Goal: Transaction & Acquisition: Purchase product/service

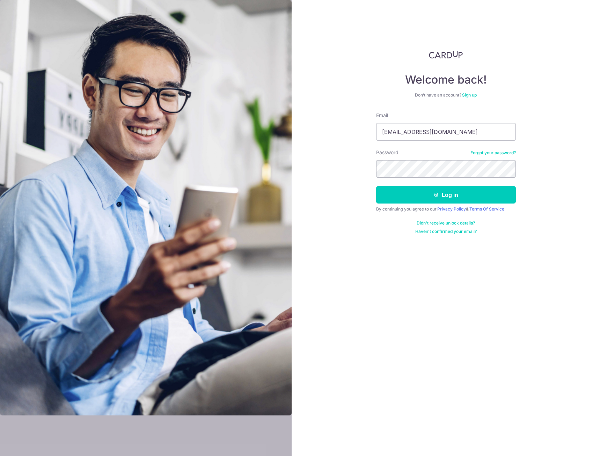
type input "[EMAIL_ADDRESS][DOMAIN_NAME]"
click at [376, 186] on button "Log in" at bounding box center [446, 194] width 140 height 17
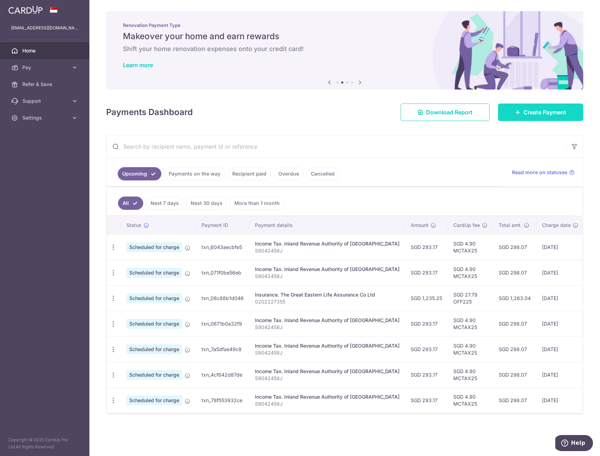
click at [536, 113] on span "Create Payment" at bounding box center [545, 112] width 43 height 8
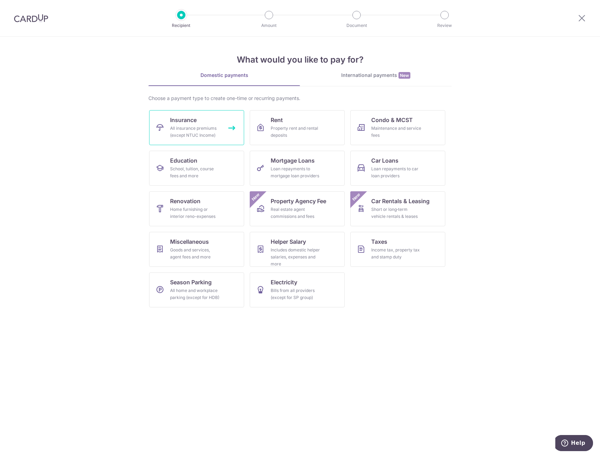
click at [182, 134] on div "All insurance premiums (except NTUC Income)" at bounding box center [195, 132] width 50 height 14
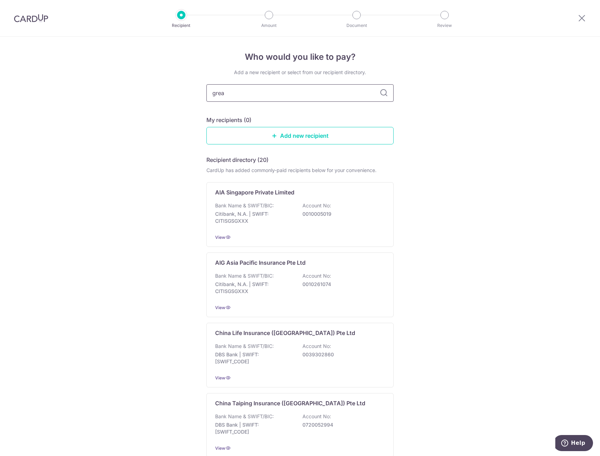
type input "great"
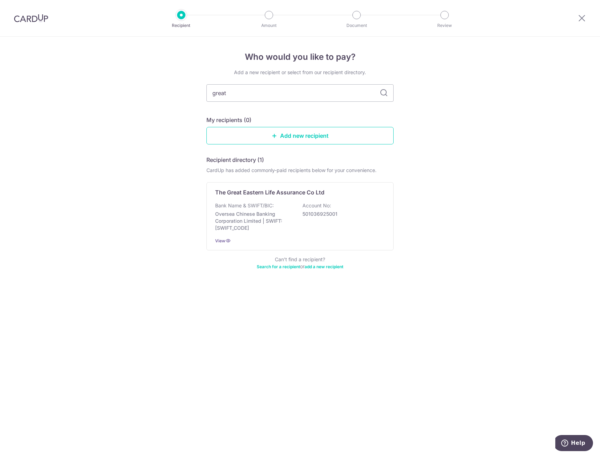
type input "great"
click at [270, 224] on p "Oversea Chinese Banking Corporation Limited | SWIFT: OCBCSGSGXXX" at bounding box center [254, 220] width 78 height 21
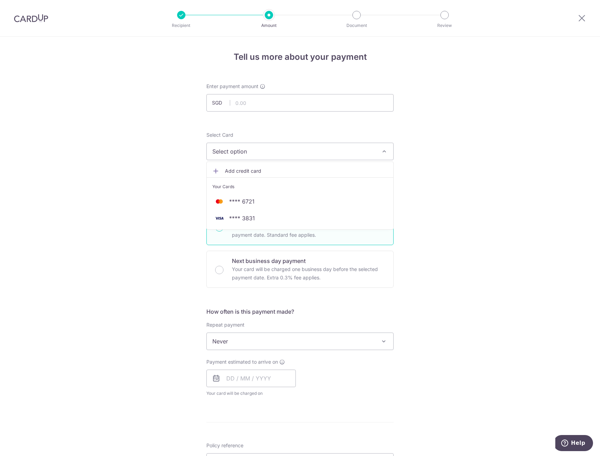
click at [303, 198] on span "**** 6721" at bounding box center [299, 201] width 175 height 8
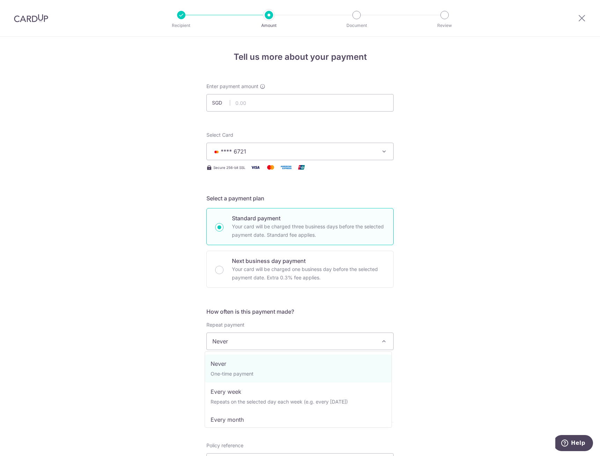
click at [281, 340] on span "Never" at bounding box center [300, 341] width 187 height 17
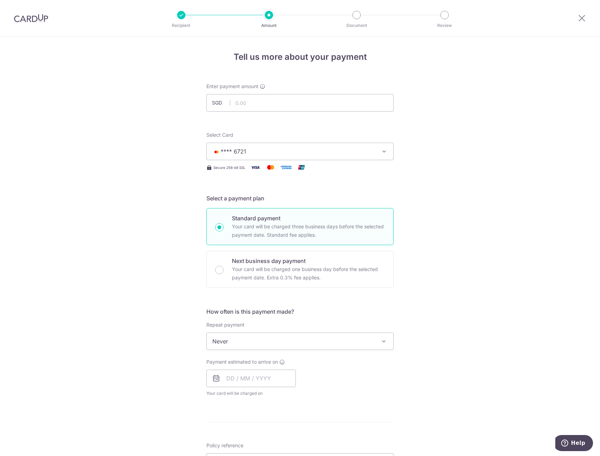
click at [437, 300] on div "Tell us more about your payment Enter payment amount SGD Select Card **** 6721 …" at bounding box center [300, 353] width 600 height 632
click at [266, 373] on input "text" at bounding box center [250, 377] width 89 height 17
click at [263, 427] on link "3" at bounding box center [262, 427] width 11 height 11
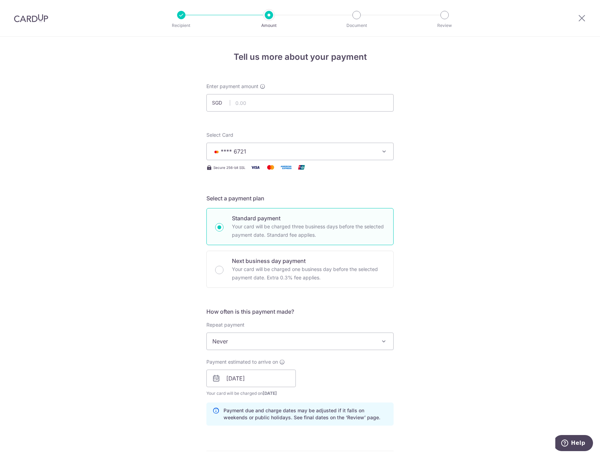
click at [522, 392] on div "Tell us more about your payment Enter payment amount SGD Select Card **** 6721 …" at bounding box center [300, 367] width 600 height 661
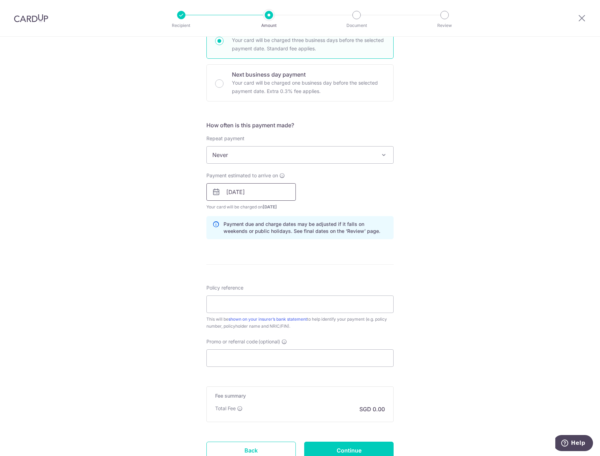
scroll to position [186, 0]
click at [262, 196] on input "03/09/2025" at bounding box center [250, 191] width 89 height 17
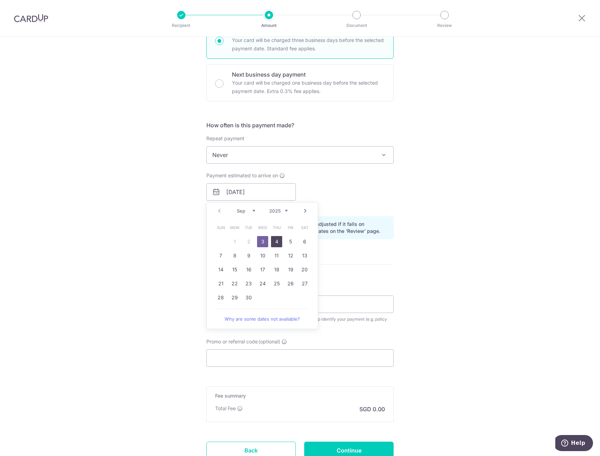
click at [276, 239] on link "4" at bounding box center [276, 241] width 11 height 11
click at [261, 195] on input "[DATE]" at bounding box center [250, 191] width 89 height 17
click at [262, 242] on link "3" at bounding box center [262, 241] width 11 height 11
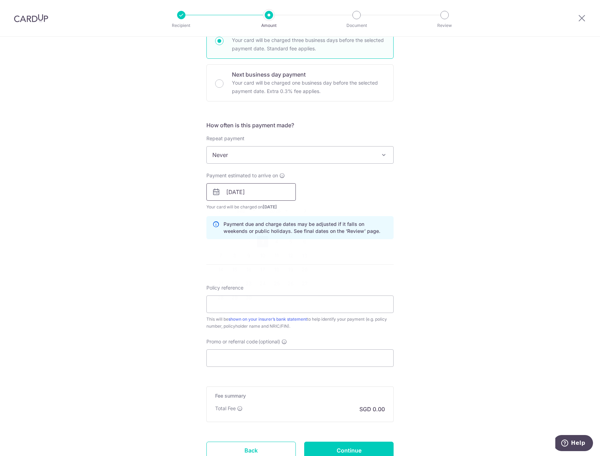
click at [271, 192] on input "03/09/2025" at bounding box center [250, 191] width 89 height 17
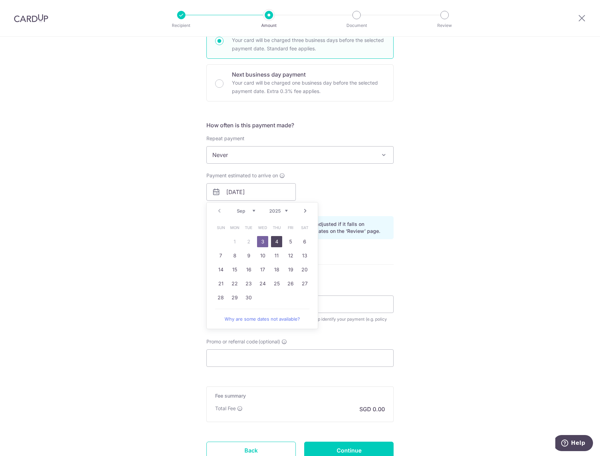
click at [273, 240] on link "4" at bounding box center [276, 241] width 11 height 11
type input "[DATE]"
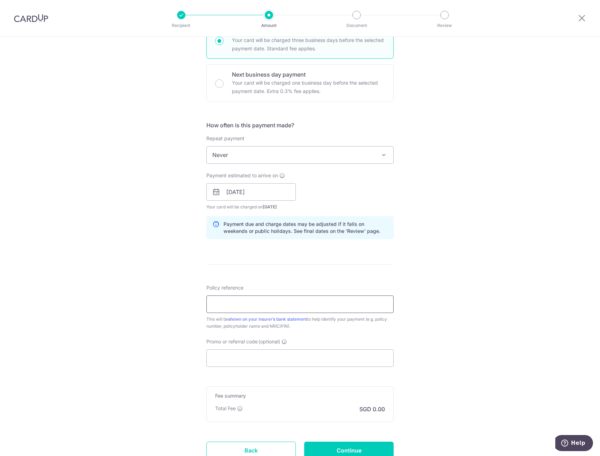
click at [268, 300] on input "Policy reference" at bounding box center [299, 303] width 187 height 17
type input "0206736906"
click at [282, 363] on input "Promo or referral code (optional)" at bounding box center [299, 357] width 187 height 17
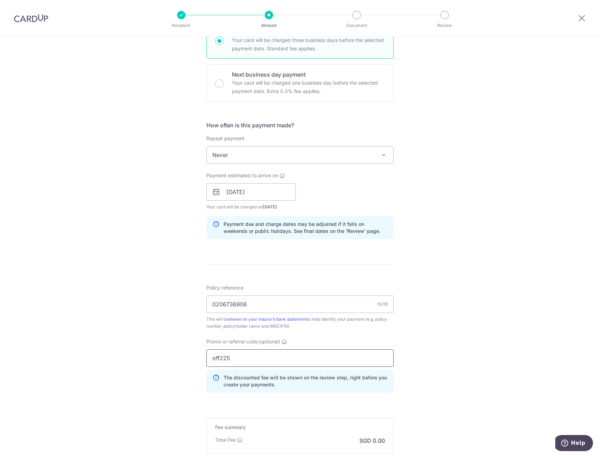
type input "off225"
click at [457, 377] on div "Tell us more about your payment Enter payment amount SGD Select Card **** 6721 …" at bounding box center [300, 196] width 600 height 692
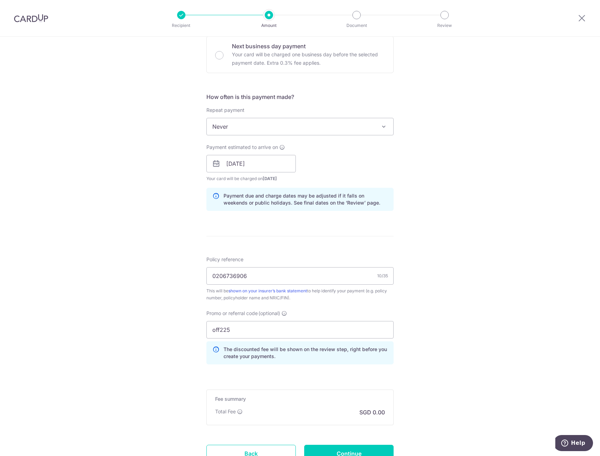
scroll to position [228, 0]
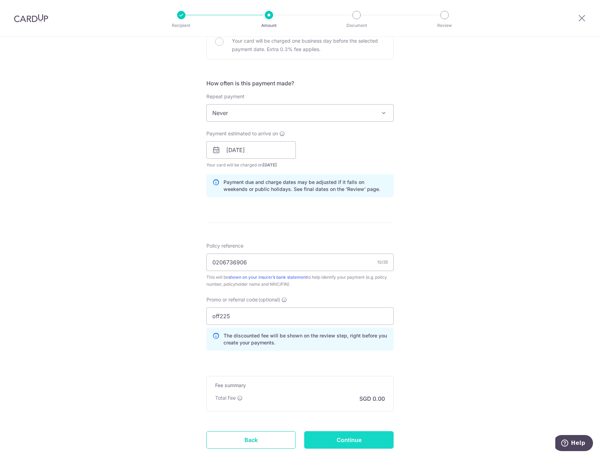
click at [360, 435] on input "Continue" at bounding box center [348, 439] width 89 height 17
type input "Create Schedule"
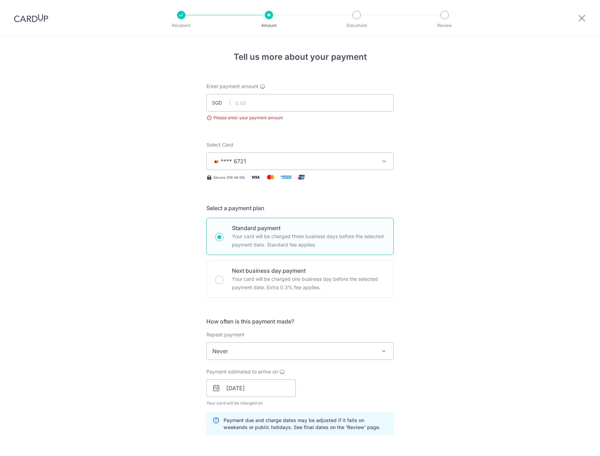
scroll to position [78, 0]
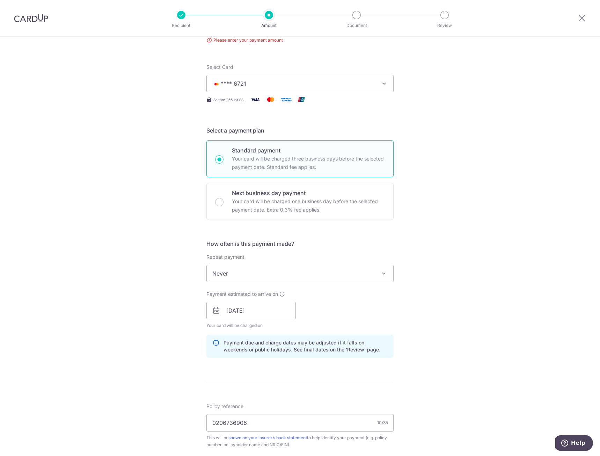
click at [552, 276] on div "Tell us more about your payment Enter payment amount SGD Please enter your paym…" at bounding box center [300, 310] width 600 height 702
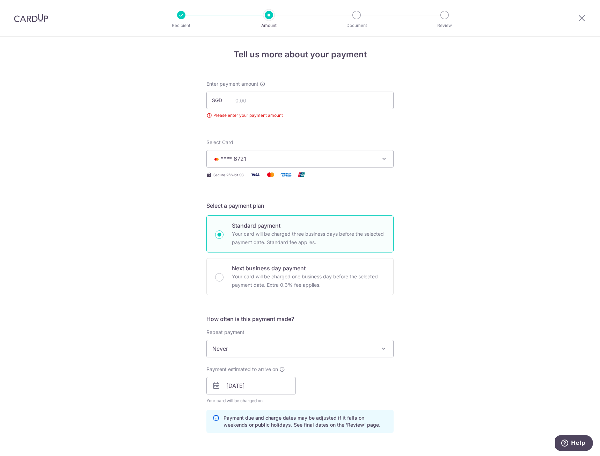
scroll to position [0, 0]
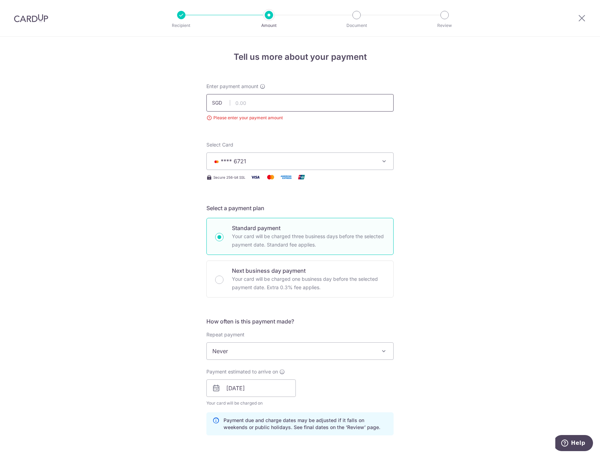
click at [305, 101] on input "text" at bounding box center [299, 102] width 187 height 17
type input "371.82"
click at [486, 156] on div "Tell us more about your payment Enter payment amount SGD 371.82 371.82 Please e…" at bounding box center [300, 388] width 600 height 702
click at [450, 380] on div "Tell us more about your payment Enter payment amount SGD 371.82 371.82 Please e…" at bounding box center [300, 388] width 600 height 702
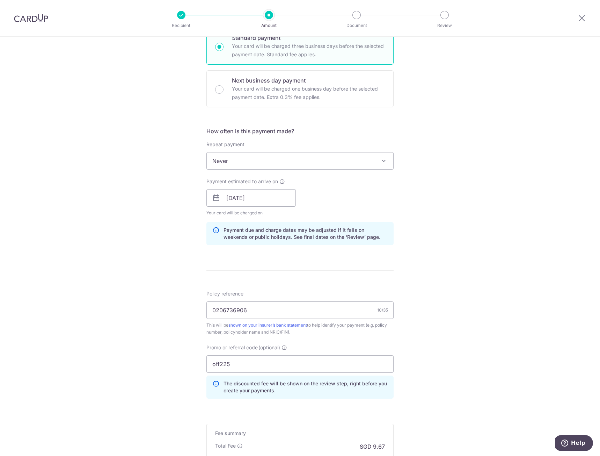
scroll to position [266, 0]
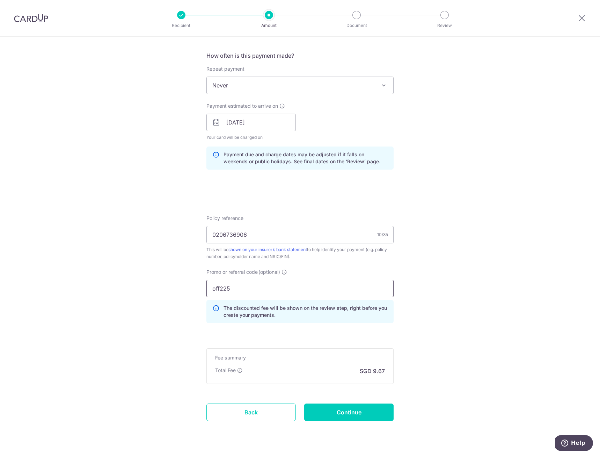
drag, startPoint x: 273, startPoint y: 284, endPoint x: 109, endPoint y: 293, distance: 164.1
click at [109, 293] on div "Tell us more about your payment Enter payment amount SGD 371.82 371.82 Please e…" at bounding box center [300, 122] width 600 height 702
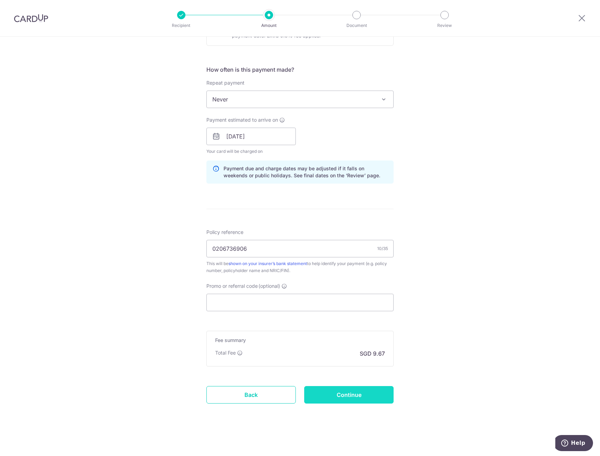
click at [349, 400] on input "Continue" at bounding box center [348, 394] width 89 height 17
type input "Create Schedule"
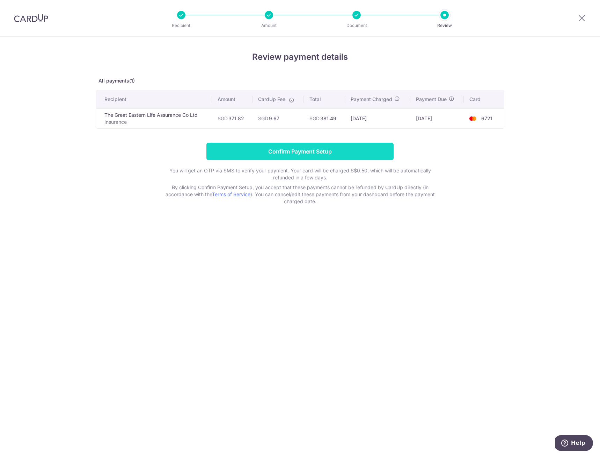
click at [325, 148] on input "Confirm Payment Setup" at bounding box center [299, 151] width 187 height 17
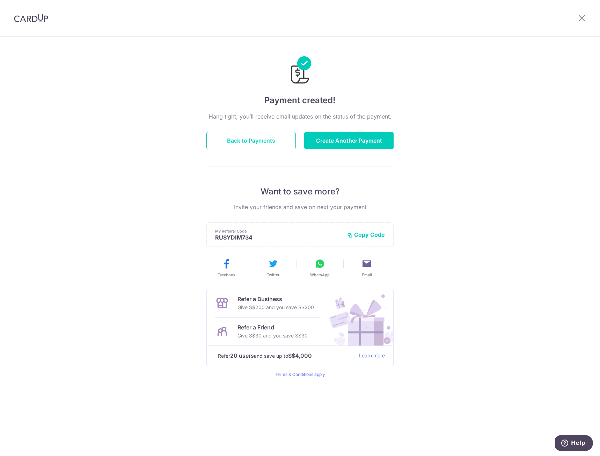
click at [271, 146] on button "Back to Payments" at bounding box center [250, 140] width 89 height 17
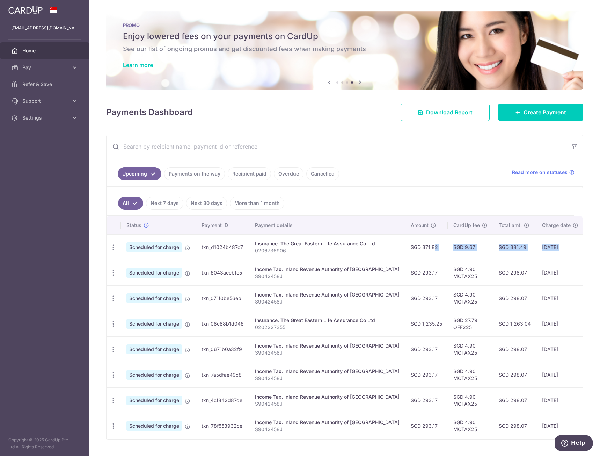
drag, startPoint x: 405, startPoint y: 246, endPoint x: 566, endPoint y: 247, distance: 161.4
click at [566, 247] on tr "Update payment Cancel payment Scheduled for charge txn_d1024b487c7 Insurance. T…" at bounding box center [392, 247] width 570 height 26
click at [118, 251] on div "Update payment Cancel payment" at bounding box center [113, 247] width 13 height 13
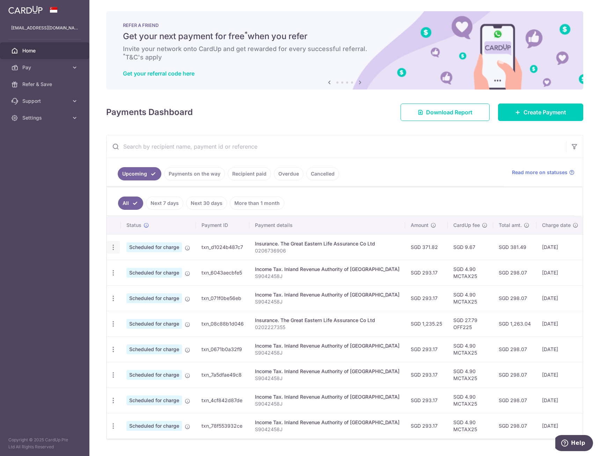
click at [108, 245] on div "Update payment Cancel payment" at bounding box center [113, 247] width 13 height 13
click at [113, 246] on icon "button" at bounding box center [113, 247] width 7 height 7
click at [145, 262] on link "Update payment" at bounding box center [143, 266] width 73 height 17
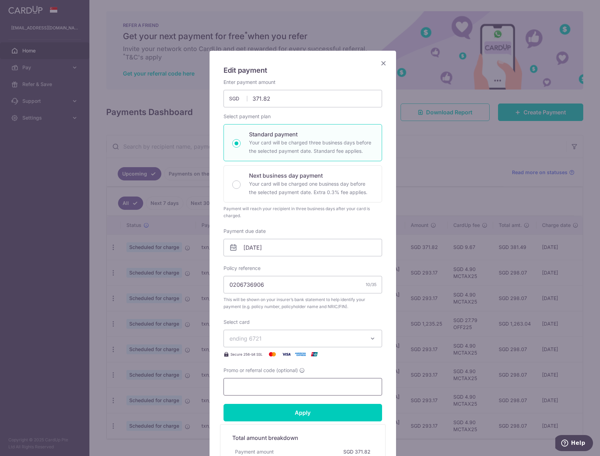
click at [297, 381] on input "Promo or referral code (optional)" at bounding box center [303, 386] width 159 height 17
type input "off225"
click at [319, 414] on input "Apply" at bounding box center [303, 412] width 159 height 17
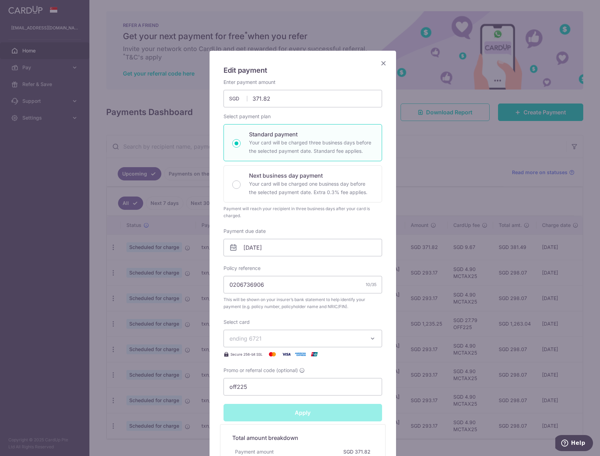
type input "Successfully Applied"
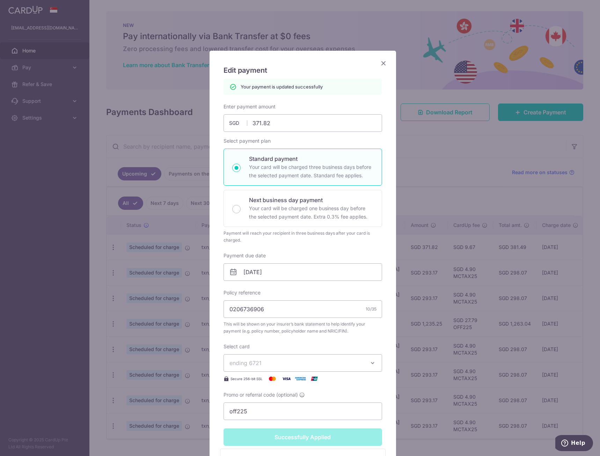
click at [383, 61] on icon "Close" at bounding box center [383, 63] width 8 height 9
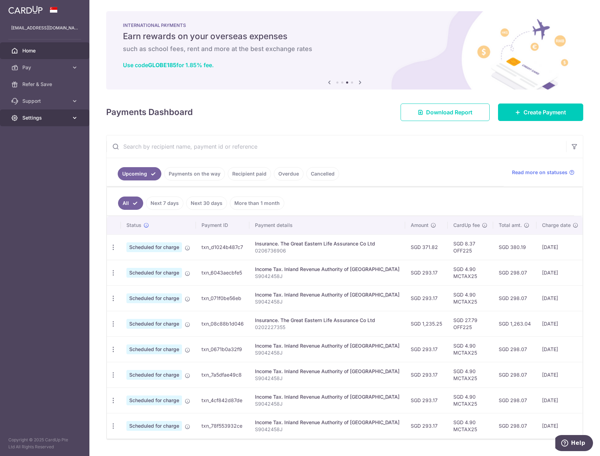
click at [74, 115] on icon at bounding box center [74, 117] width 7 height 7
click at [44, 153] on span "Logout" at bounding box center [45, 151] width 46 height 7
